Goal: Find specific page/section: Locate a particular part of the current website

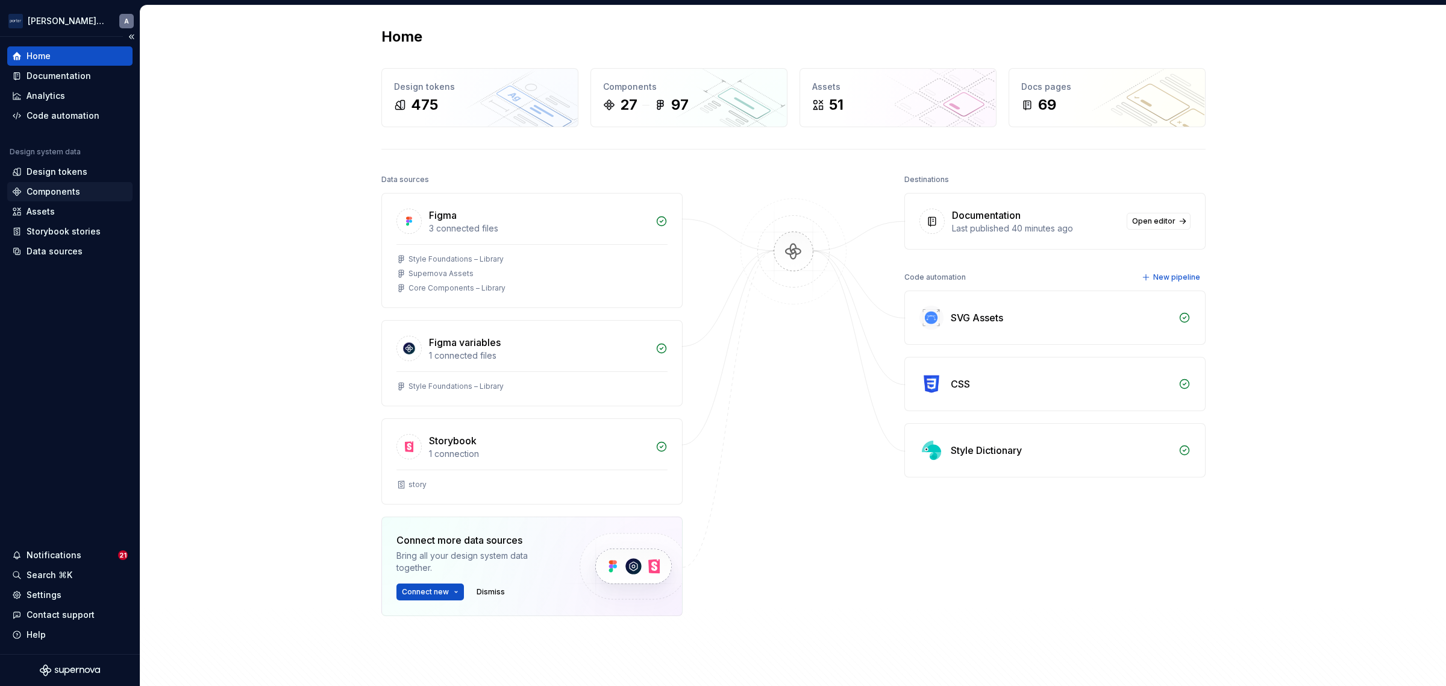
click at [73, 193] on div "Components" at bounding box center [54, 192] width 54 height 12
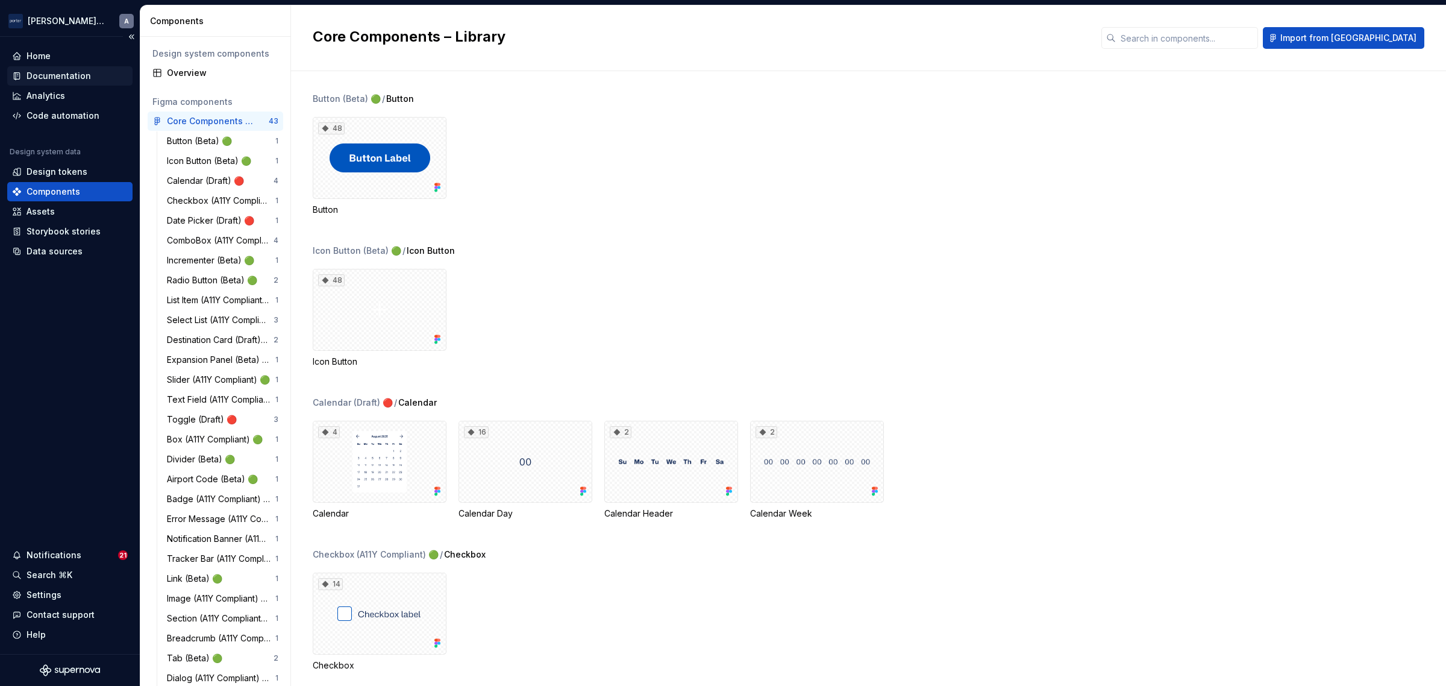
click at [46, 79] on div "Documentation" at bounding box center [59, 76] width 64 height 12
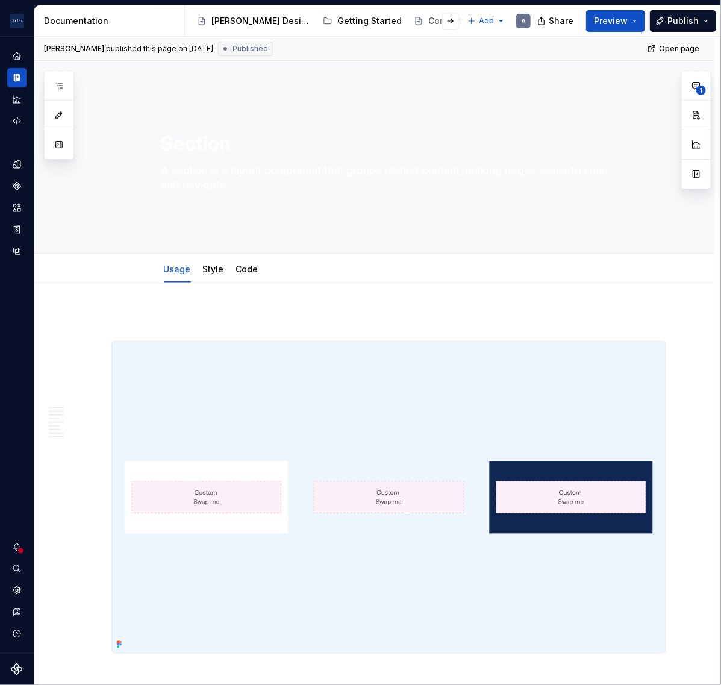
type textarea "*"
